Goal: Navigation & Orientation: Understand site structure

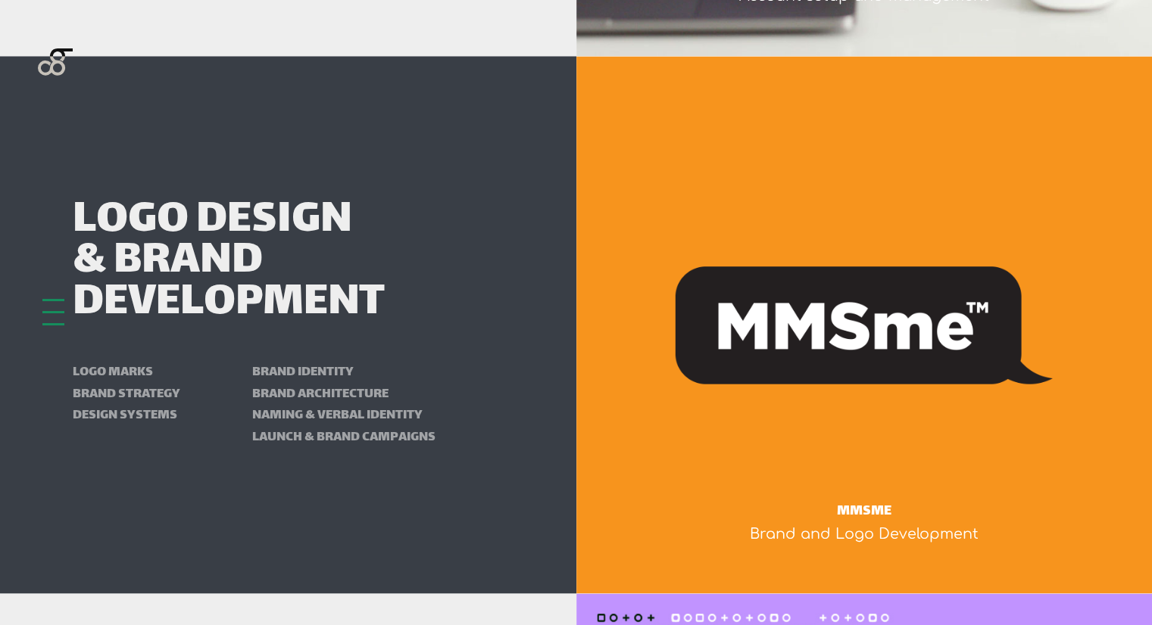
scroll to position [2584, 0]
click at [54, 318] on div at bounding box center [53, 312] width 22 height 27
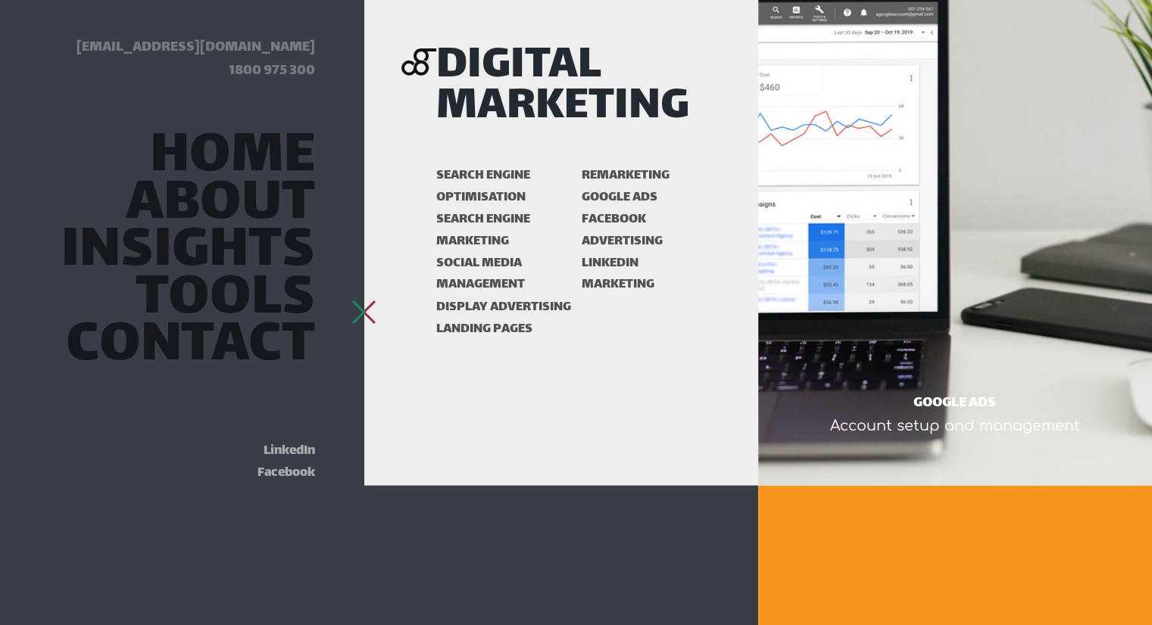
click at [367, 301] on div at bounding box center [364, 300] width 22 height 2
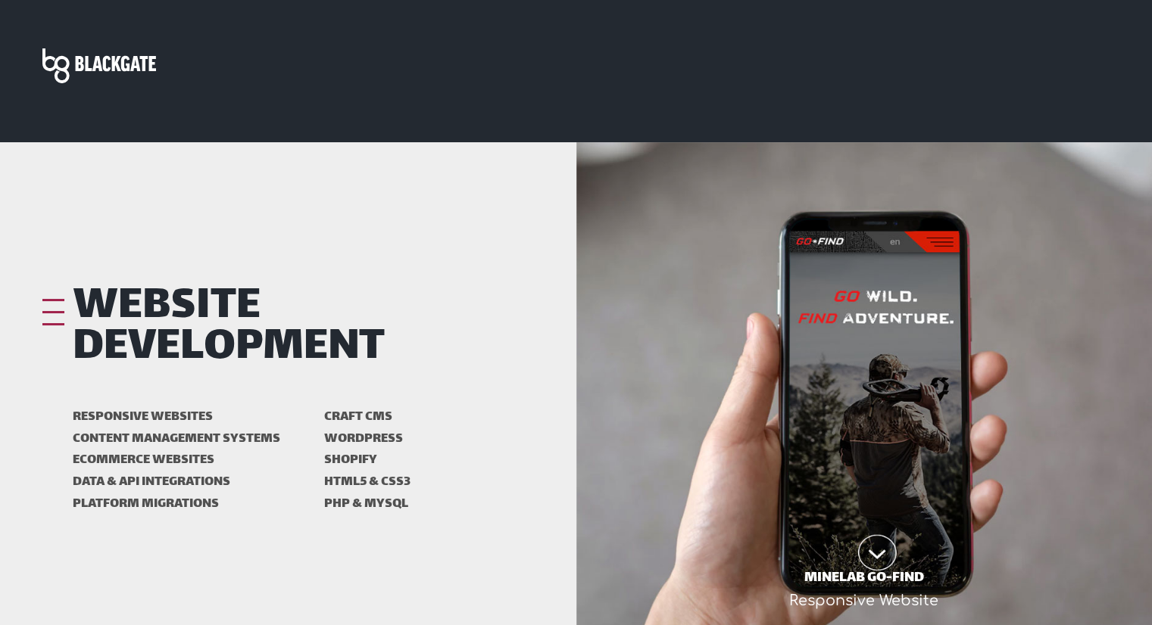
scroll to position [0, 0]
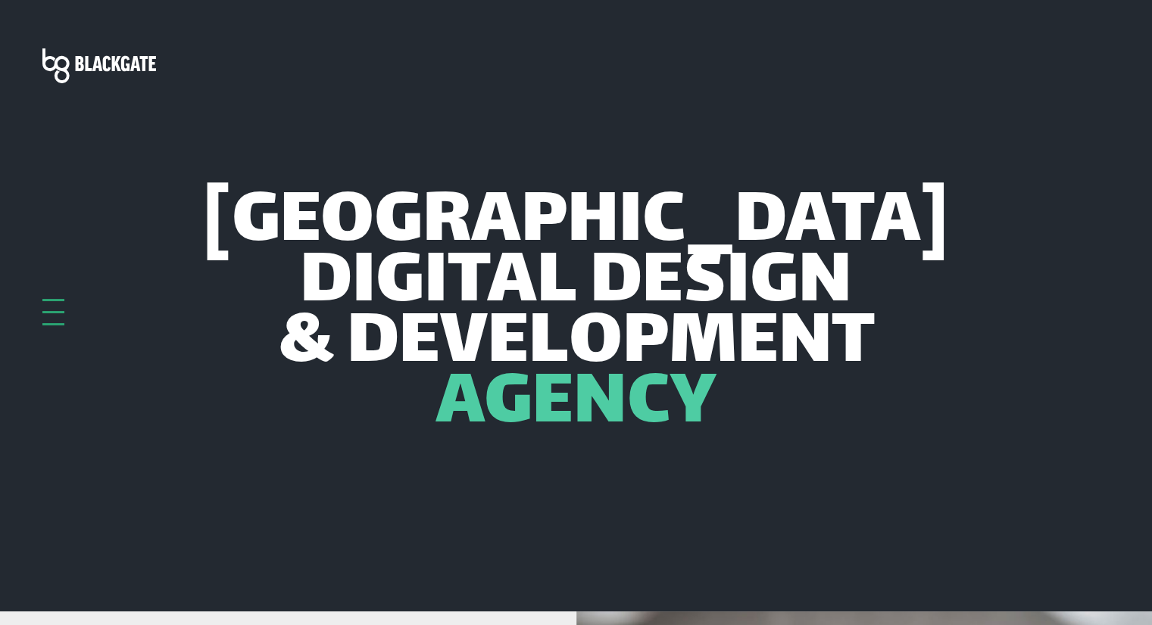
click at [51, 316] on div at bounding box center [53, 312] width 22 height 27
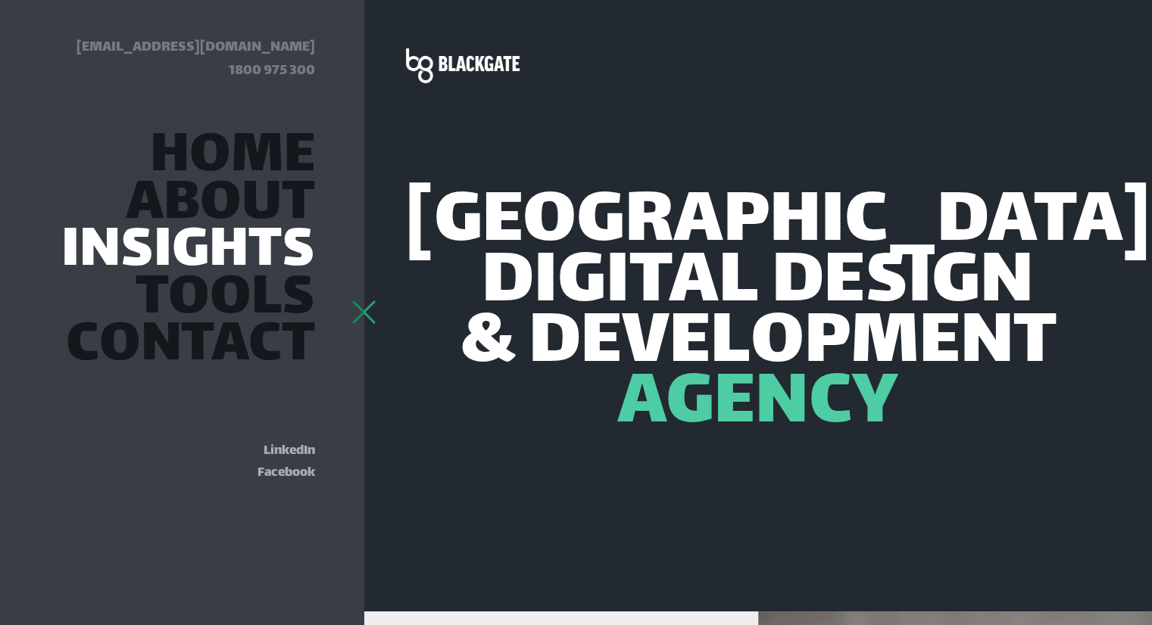
click at [220, 251] on link "Insights" at bounding box center [188, 252] width 254 height 41
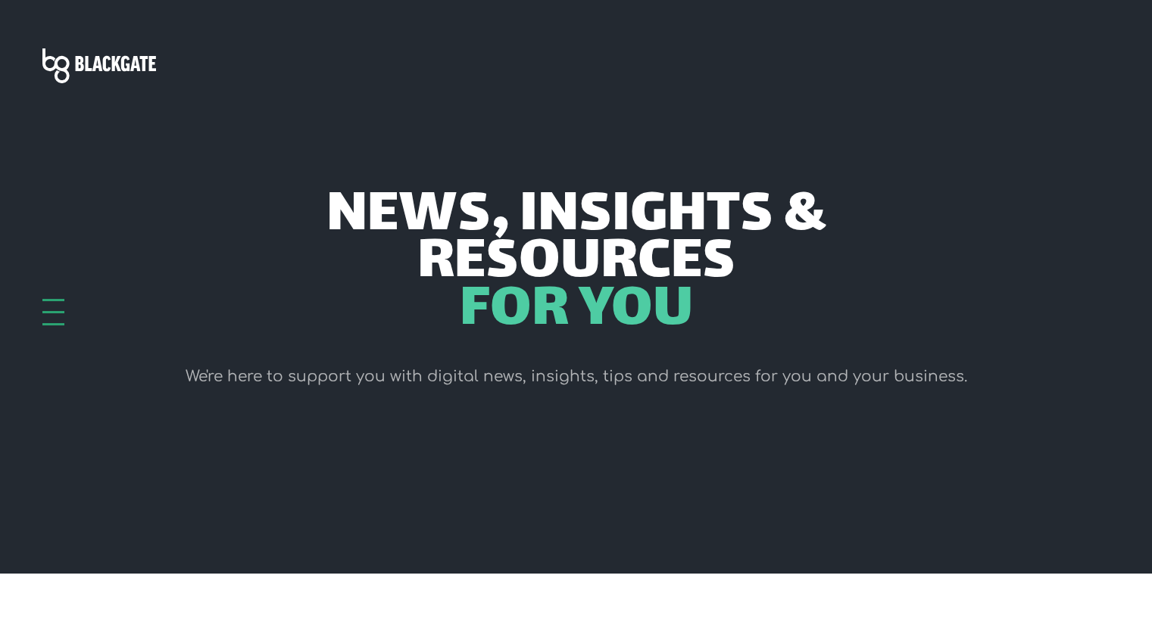
click at [56, 310] on div at bounding box center [53, 312] width 22 height 27
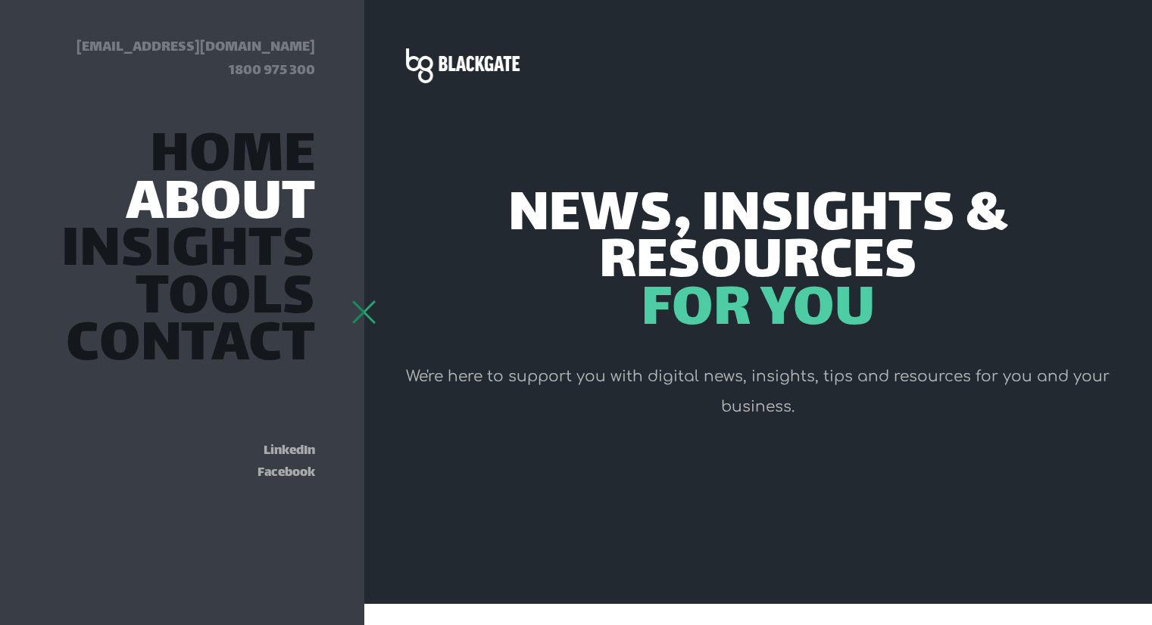
click at [218, 192] on link "About" at bounding box center [220, 206] width 189 height 41
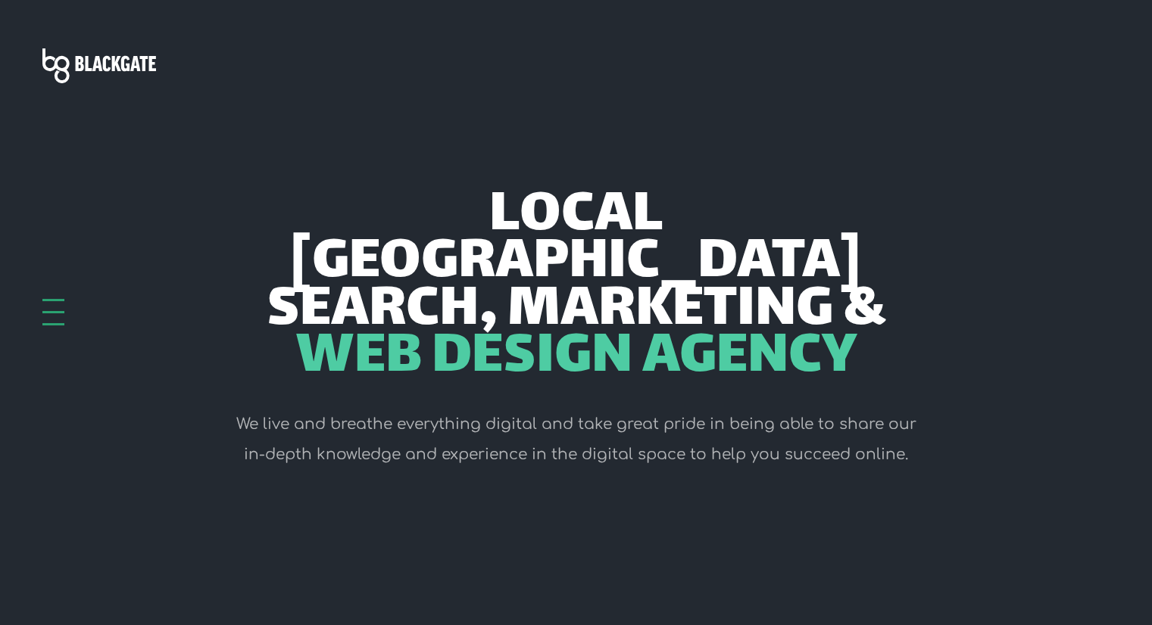
click at [56, 317] on div at bounding box center [53, 312] width 22 height 27
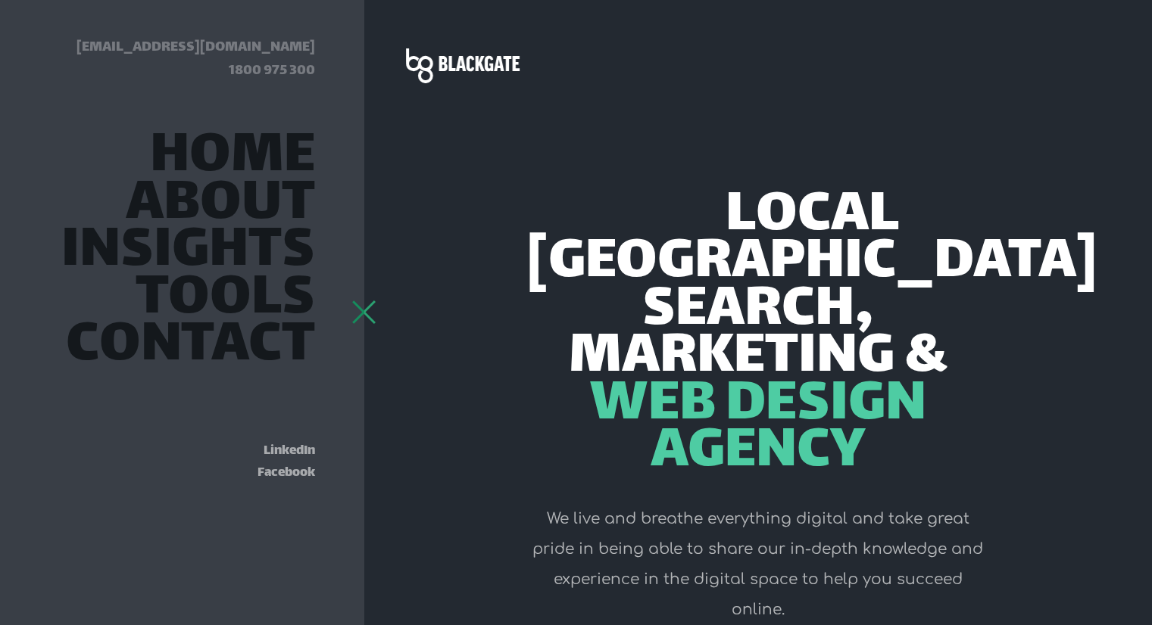
click at [448, 58] on img at bounding box center [463, 65] width 114 height 35
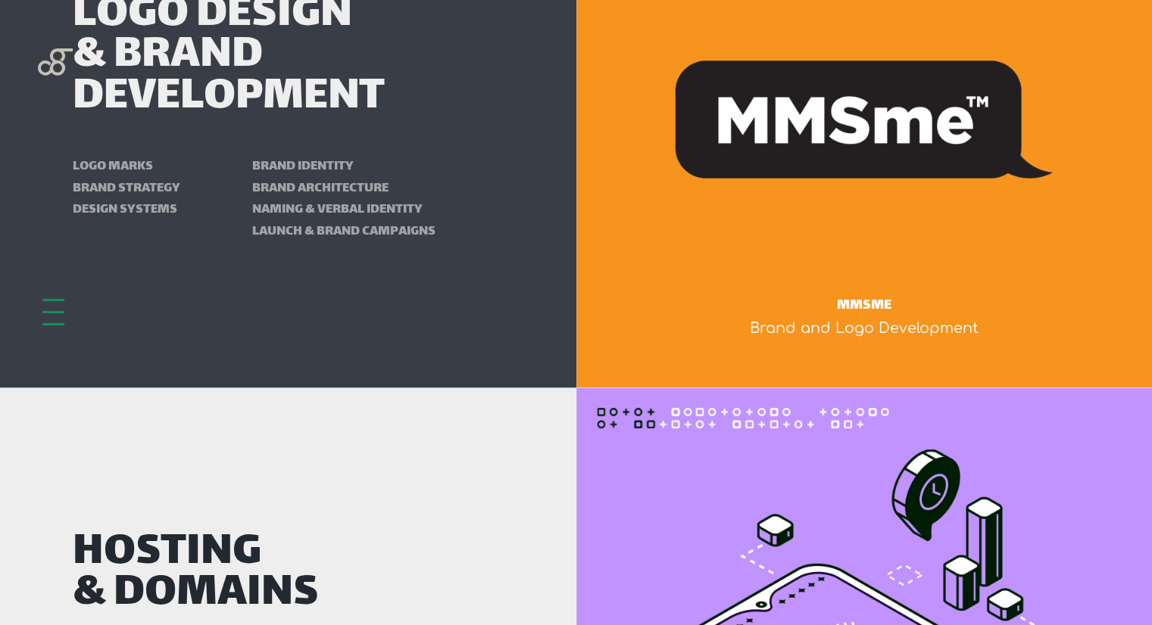
scroll to position [2792, 0]
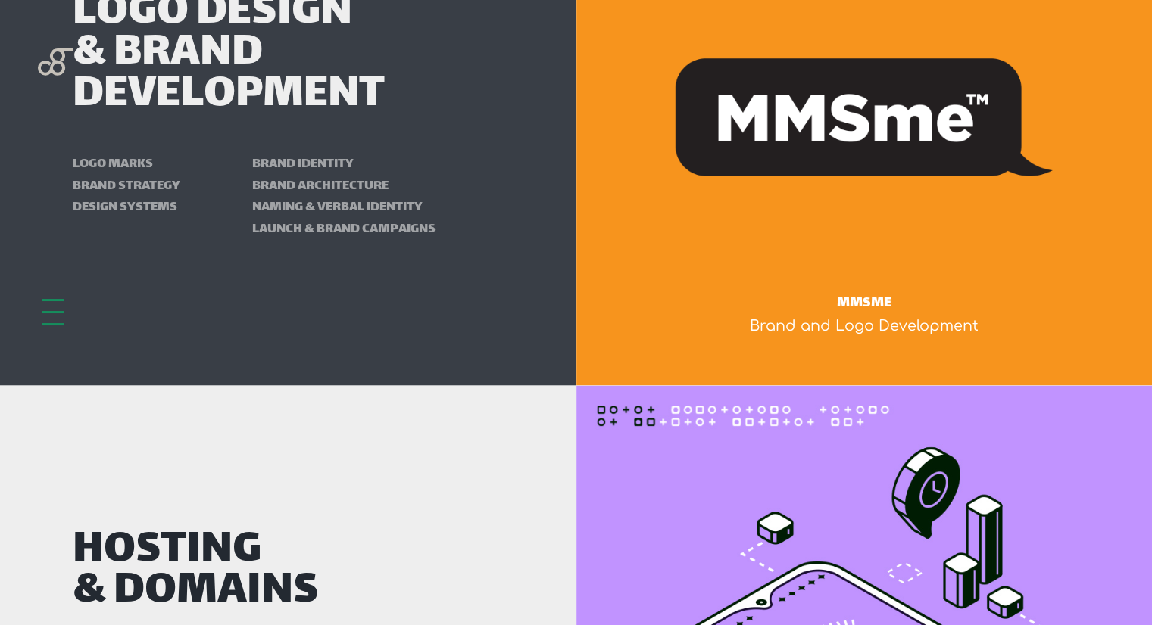
click at [126, 219] on div "Logo marks Brand strategy Design systems" at bounding box center [162, 196] width 179 height 87
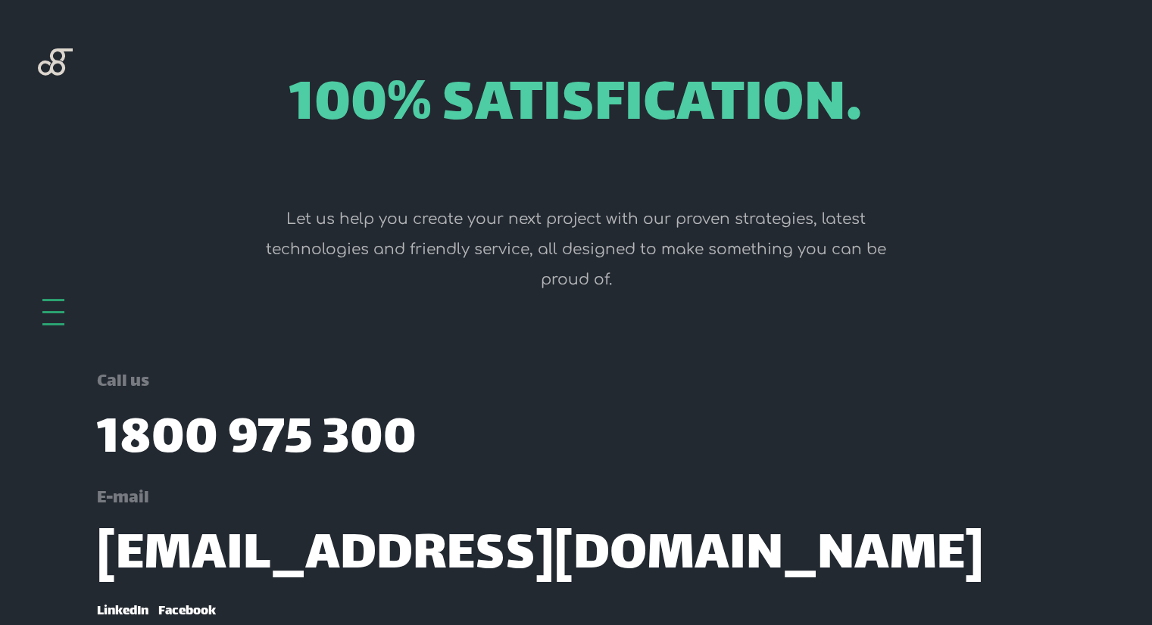
scroll to position [4898, 0]
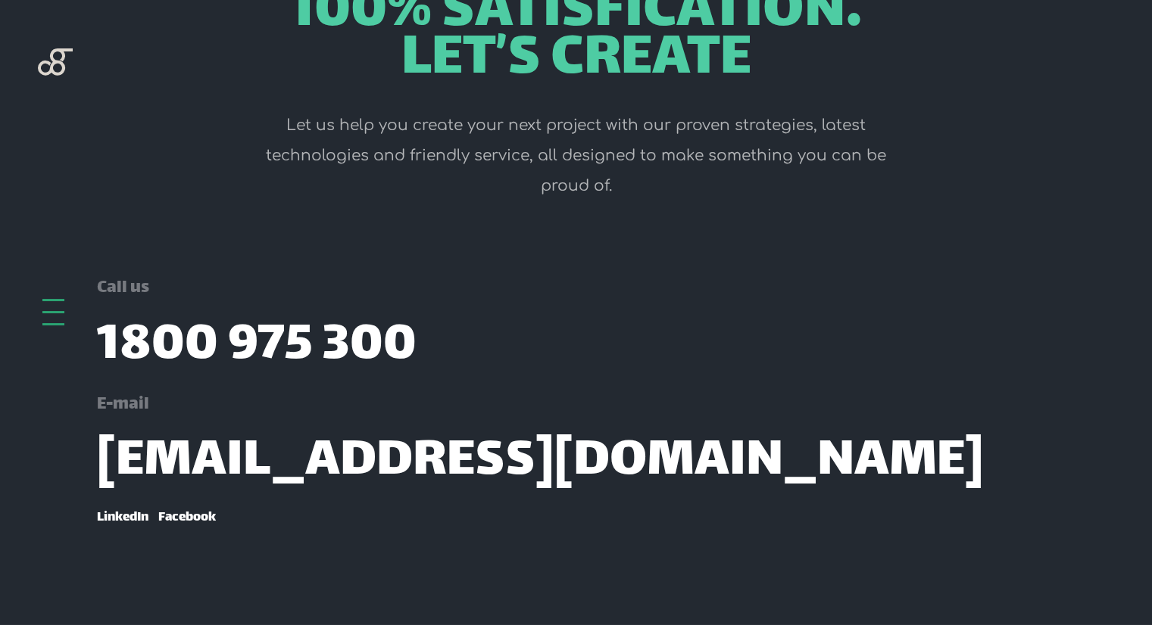
click at [61, 319] on div at bounding box center [53, 312] width 22 height 27
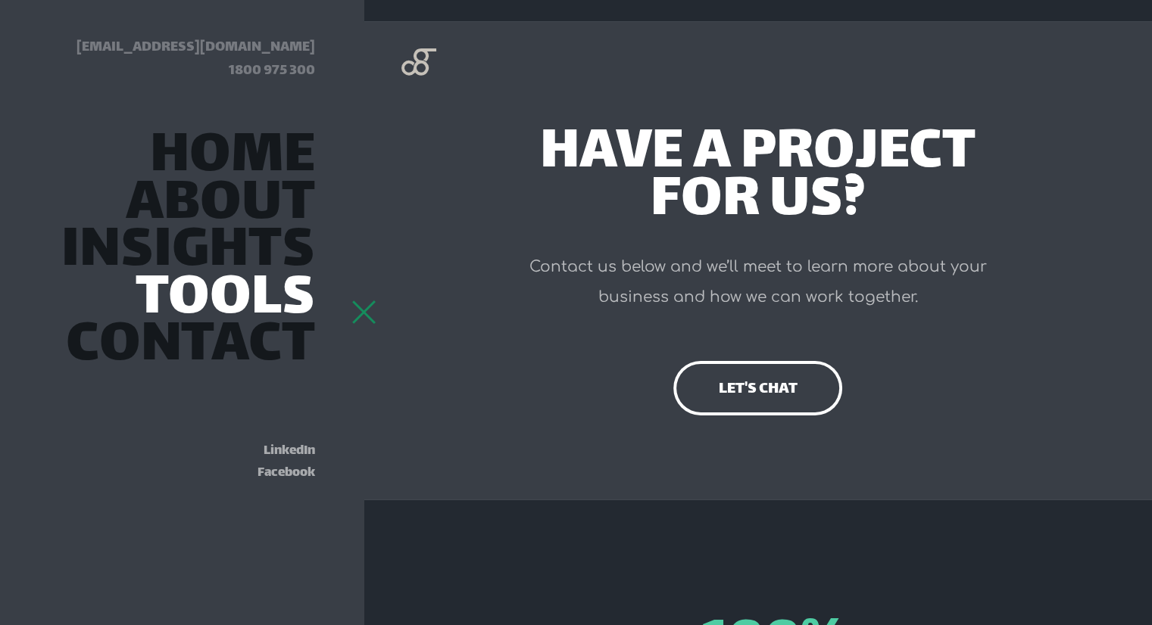
click at [223, 299] on link "Tools" at bounding box center [225, 300] width 179 height 41
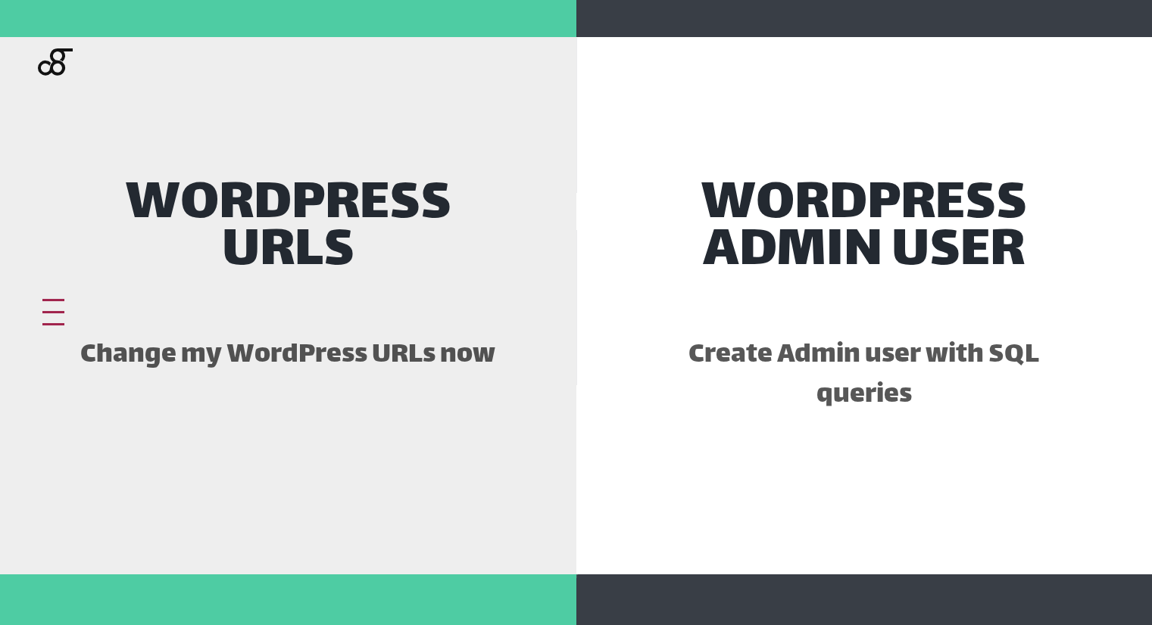
scroll to position [1196, 0]
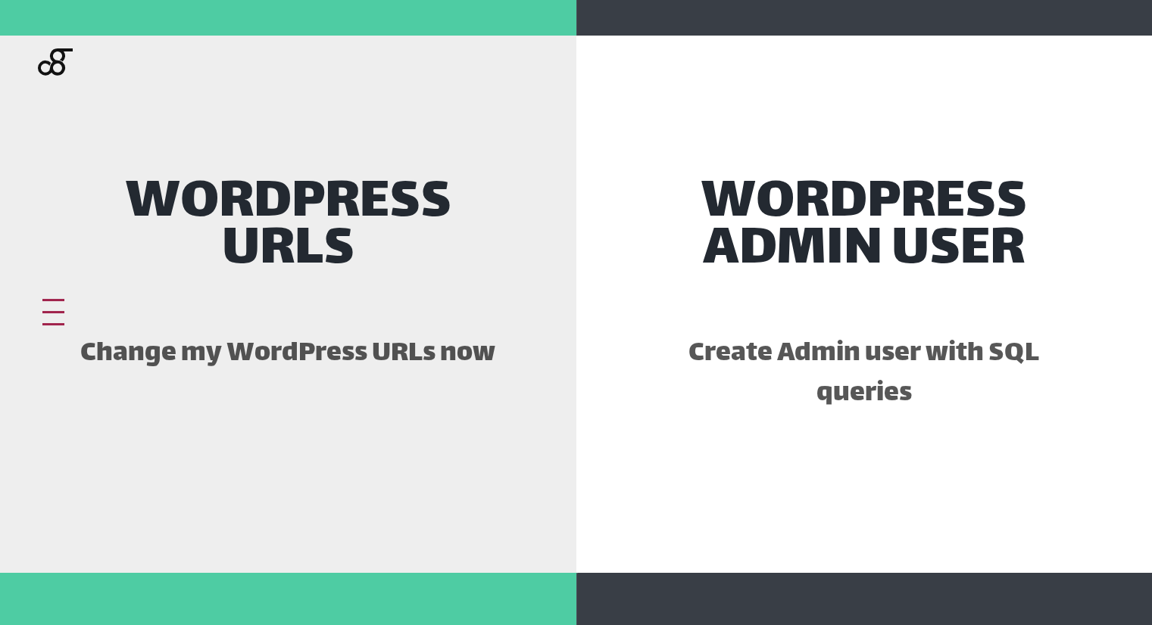
click at [57, 301] on div at bounding box center [53, 300] width 22 height 2
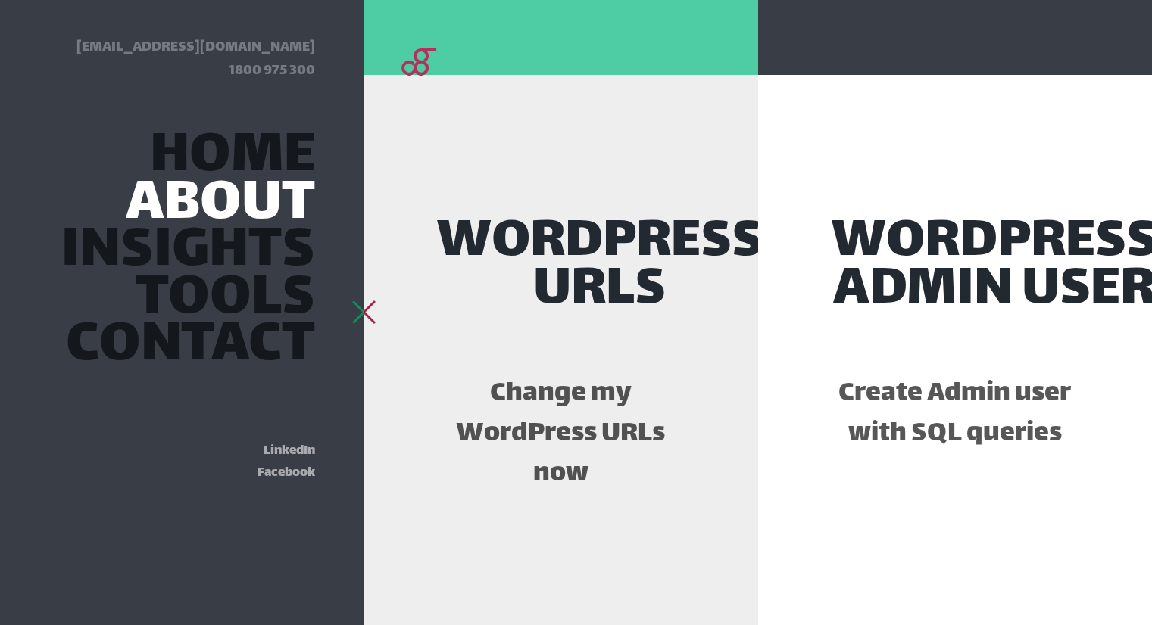
click at [214, 207] on link "About" at bounding box center [220, 206] width 189 height 41
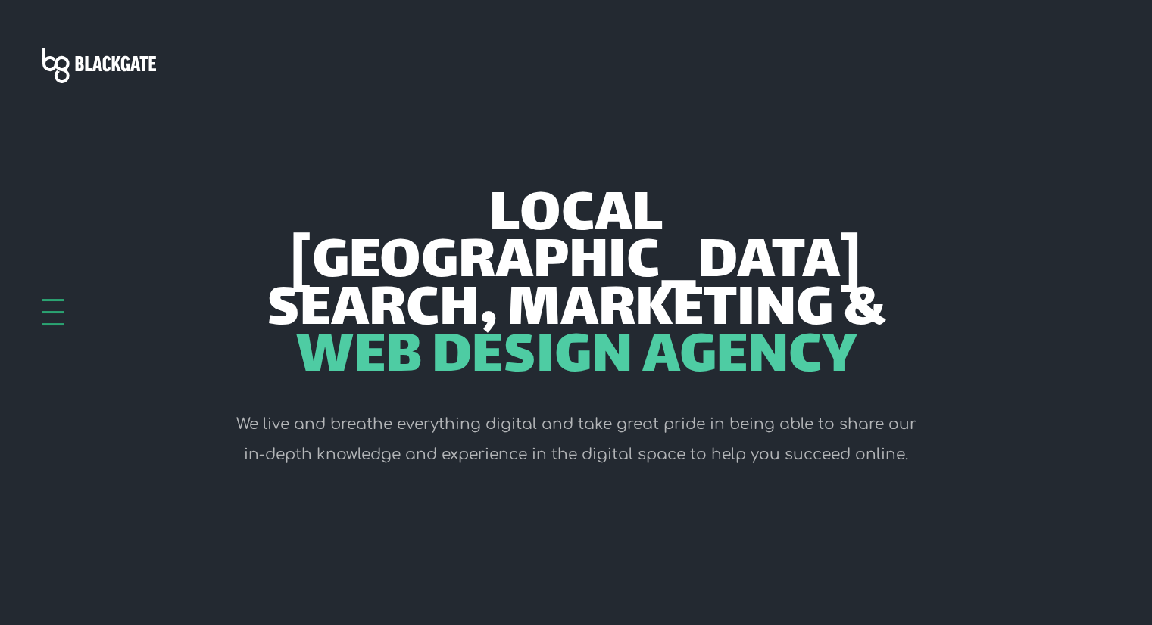
click at [45, 301] on div at bounding box center [53, 300] width 22 height 2
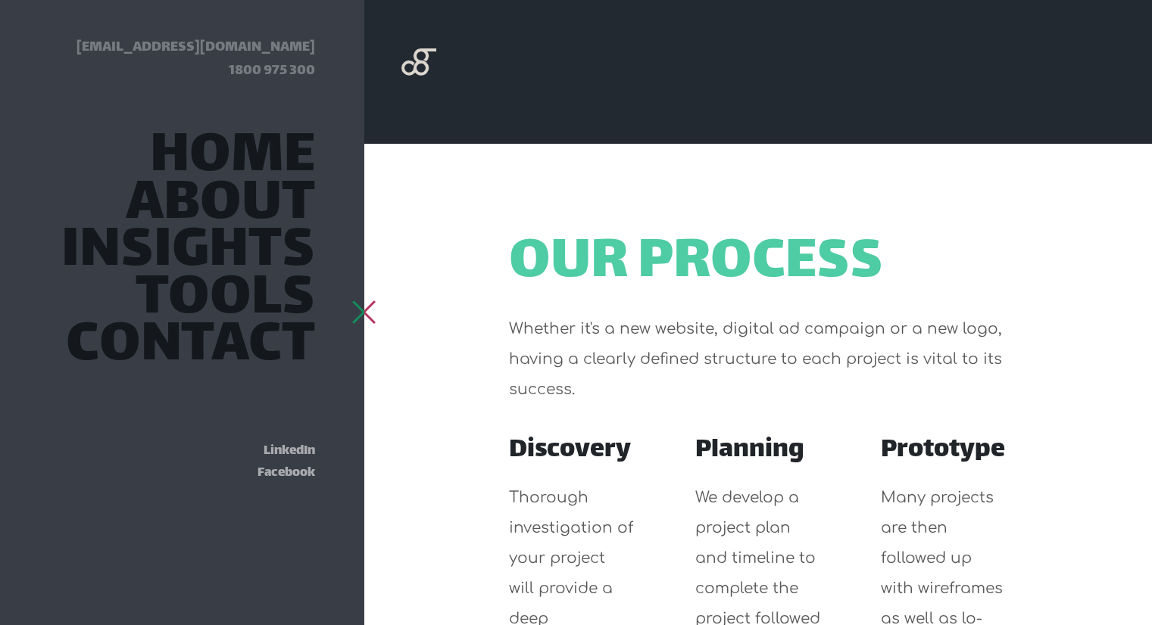
scroll to position [653, 0]
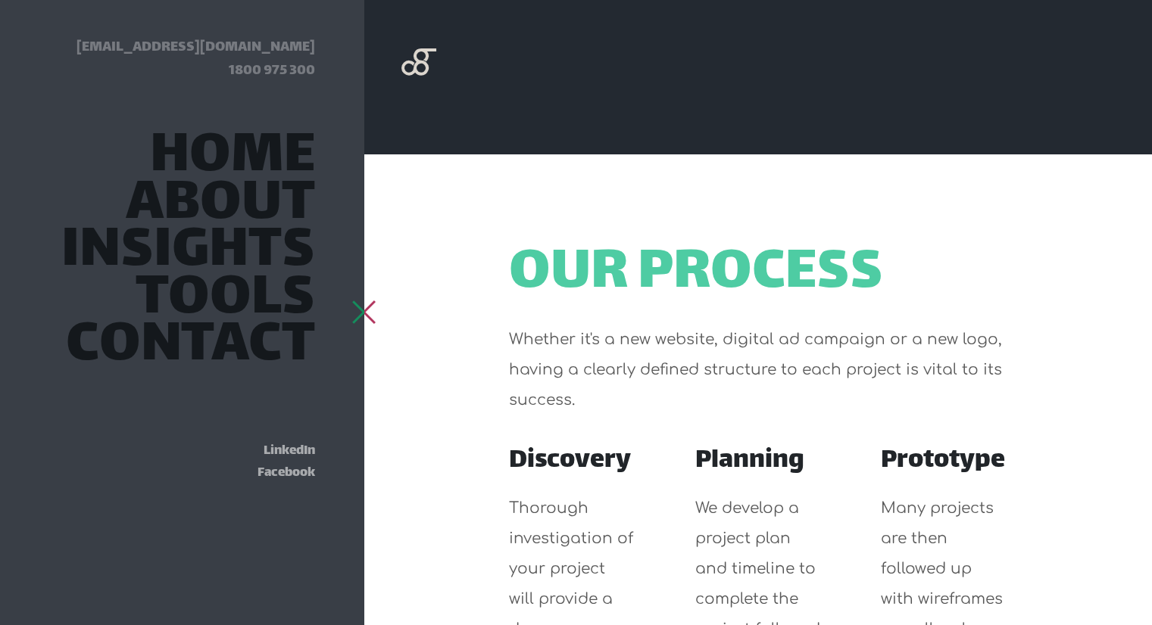
click at [363, 301] on div at bounding box center [364, 300] width 22 height 2
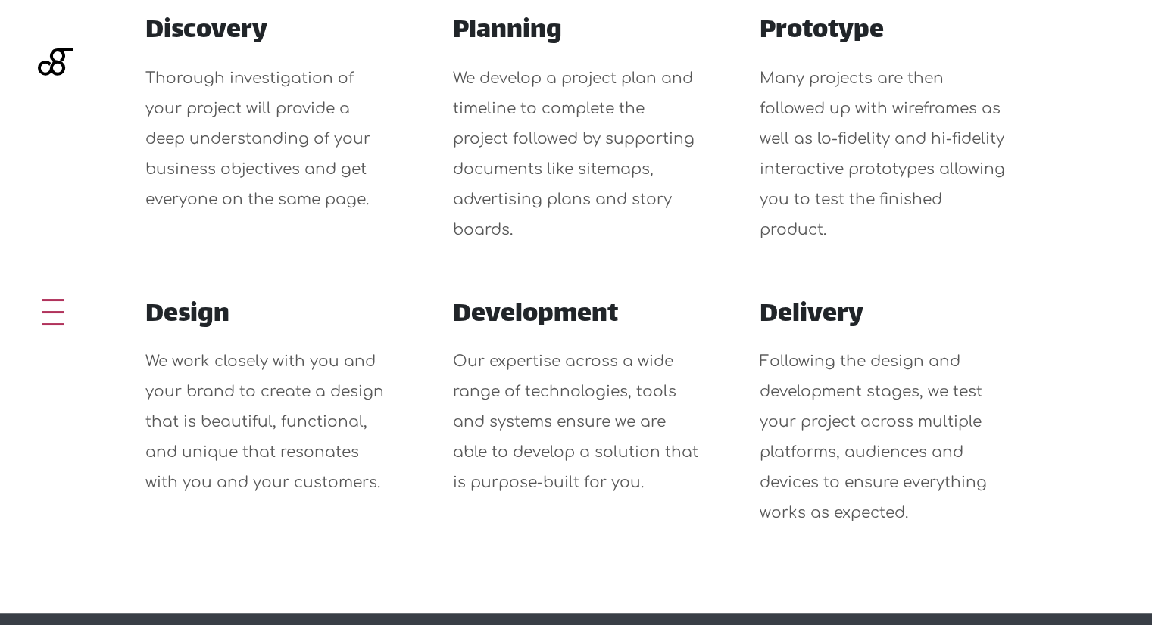
scroll to position [897, 0]
